Goal: Task Accomplishment & Management: Complete application form

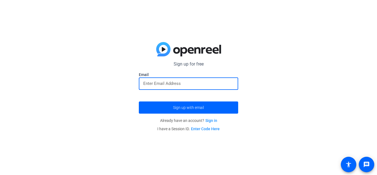
click at [201, 86] on input "email" at bounding box center [188, 83] width 90 height 7
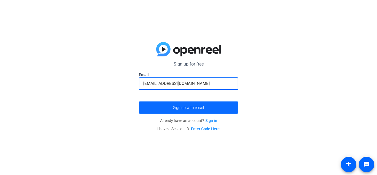
type input "[EMAIL_ADDRESS][DOMAIN_NAME]"
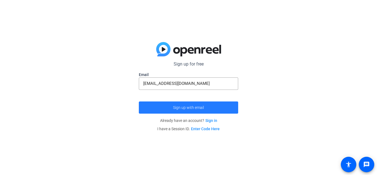
click at [195, 110] on span "submit" at bounding box center [188, 107] width 99 height 13
click at [166, 105] on span "submit" at bounding box center [188, 107] width 99 height 13
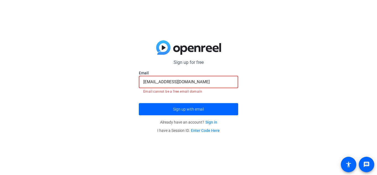
click at [194, 82] on input "nejatteka62@gmail.com" at bounding box center [188, 81] width 90 height 7
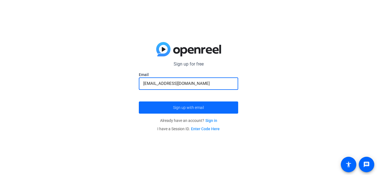
type input "nejatteka@mnsu.edu"
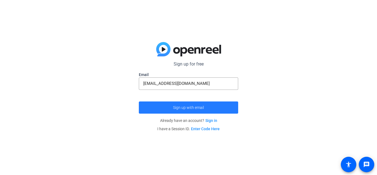
click at [182, 104] on span "submit" at bounding box center [188, 107] width 99 height 13
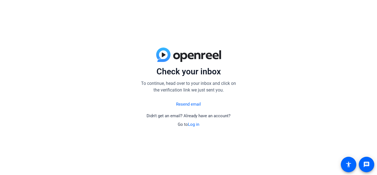
click at [376, 76] on div "Check your inbox To continue, head over to your inbox and click on the verifica…" at bounding box center [188, 87] width 377 height 175
click at [160, 50] on img at bounding box center [188, 54] width 65 height 14
